Goal: Check status: Check status

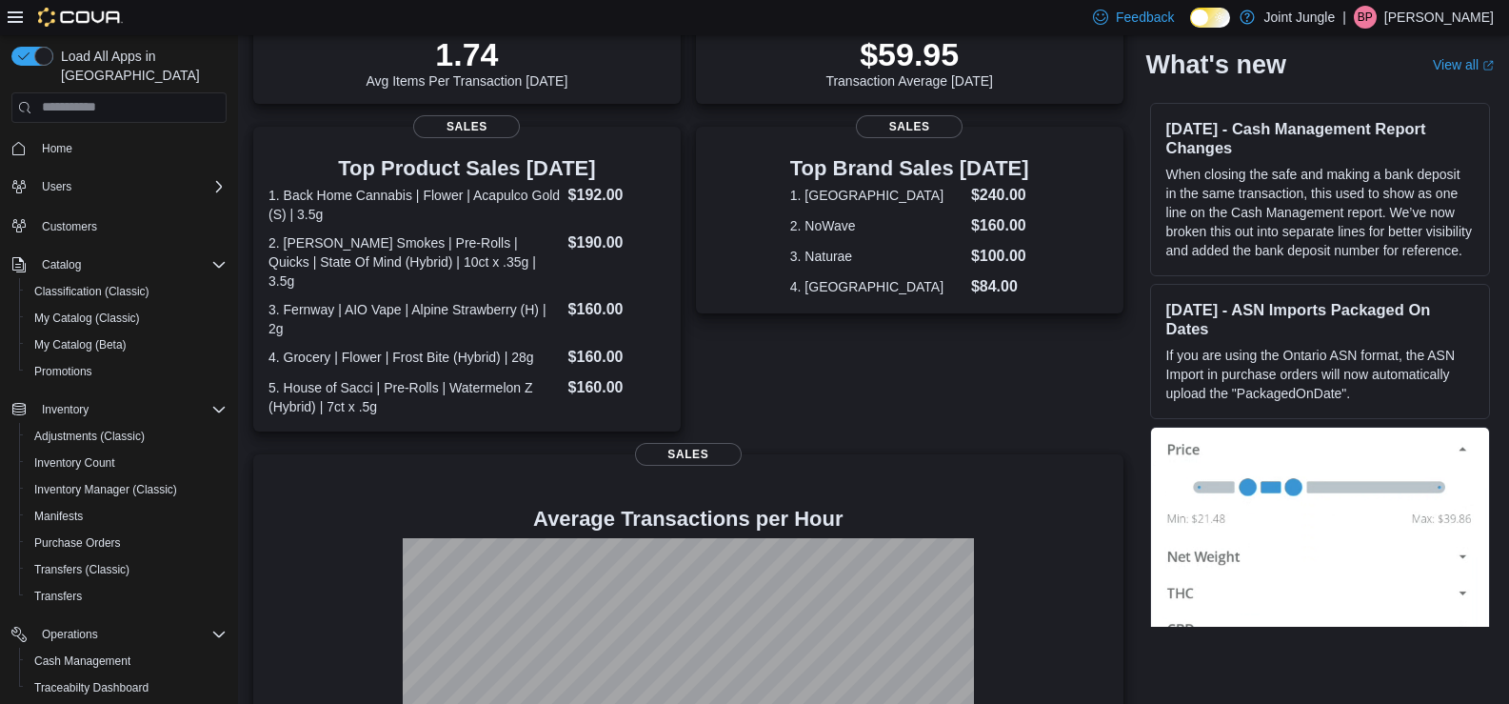
scroll to position [582, 0]
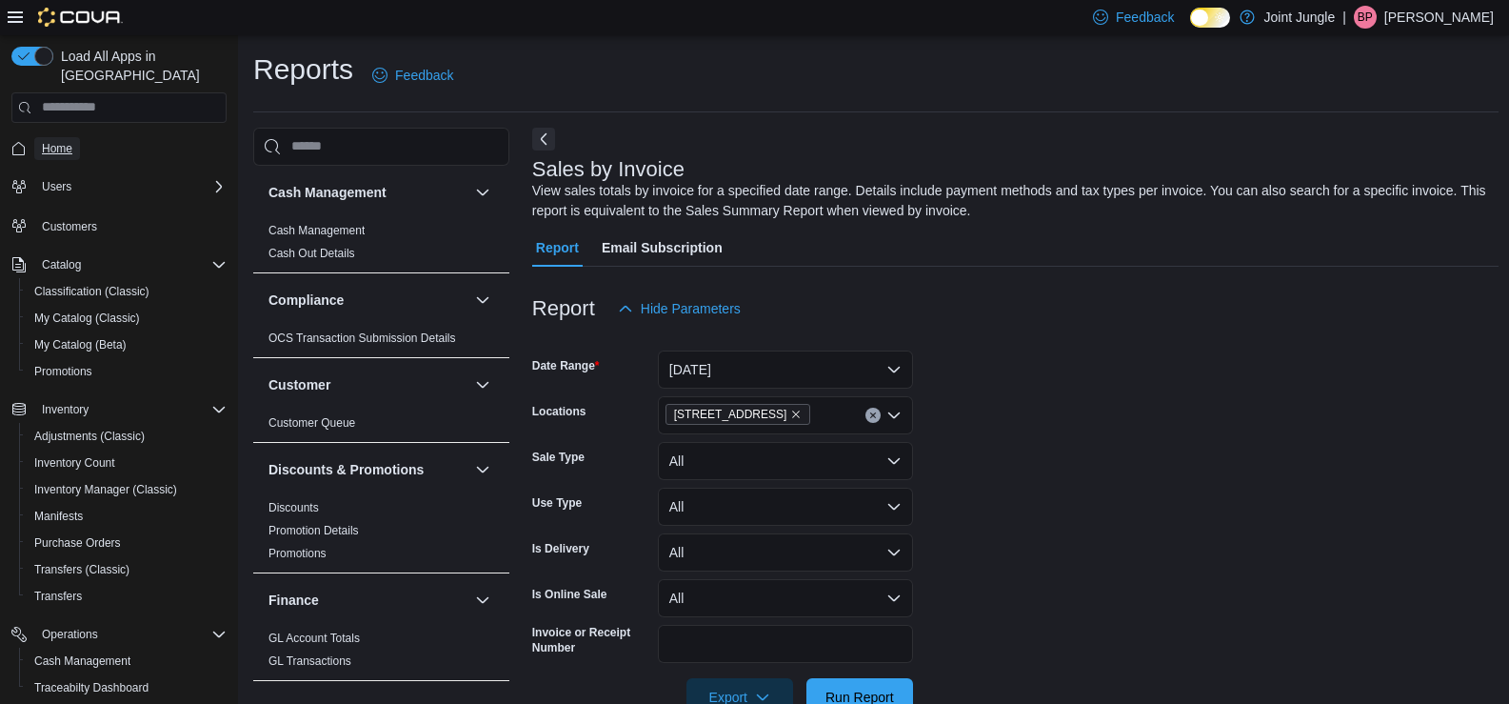
click at [61, 141] on span "Home" at bounding box center [57, 148] width 30 height 15
